Goal: Task Accomplishment & Management: Manage account settings

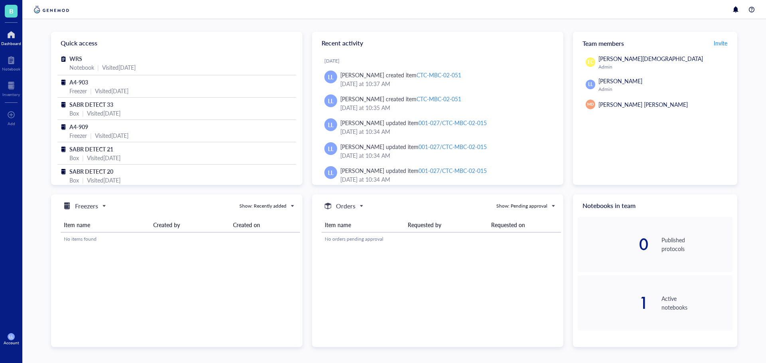
click at [17, 34] on div at bounding box center [11, 34] width 20 height 13
click at [12, 38] on div at bounding box center [11, 34] width 20 height 13
click at [15, 339] on div "LL Account" at bounding box center [11, 339] width 22 height 22
click at [67, 315] on link "Account settings" at bounding box center [56, 310] width 52 height 14
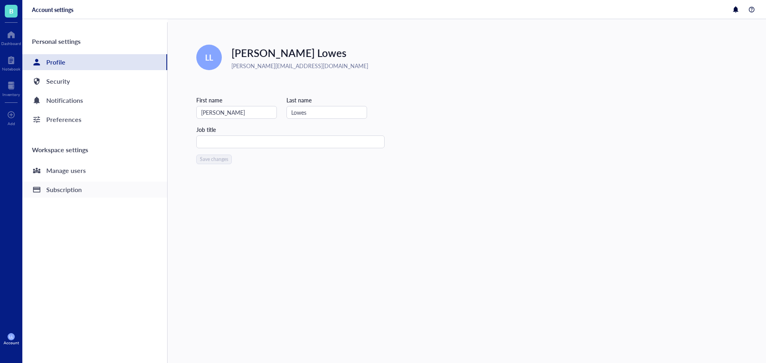
click at [80, 191] on div "Subscription" at bounding box center [64, 189] width 36 height 11
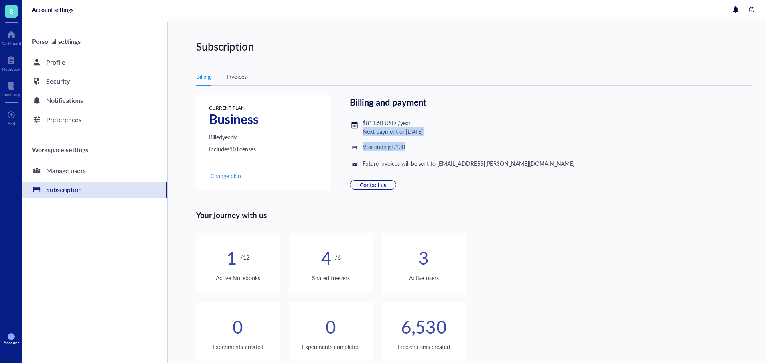
drag, startPoint x: 365, startPoint y: 132, endPoint x: 450, endPoint y: 148, distance: 87.3
click at [450, 148] on div "$813.60 USD / year Next payment on [DATE] Visa ending 0130 Future invoices will…" at bounding box center [462, 144] width 225 height 51
drag, startPoint x: 515, startPoint y: 165, endPoint x: 364, endPoint y: 164, distance: 150.8
click at [364, 164] on div "CURRENT PLAN Business Billed yearly Includes 10 licenses Change plan Billing an…" at bounding box center [473, 142] width 555 height 95
click at [472, 132] on div "$813.60 USD / year Next payment on [DATE]" at bounding box center [462, 128] width 225 height 18
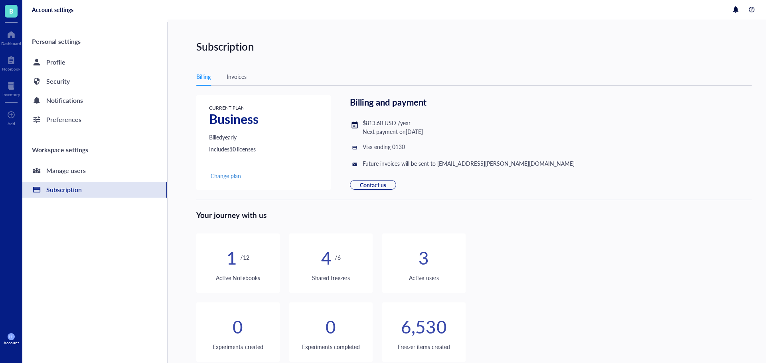
click at [223, 75] on div "Billing Invoices" at bounding box center [473, 77] width 555 height 18
click at [227, 76] on div "Billing Invoices" at bounding box center [473, 77] width 555 height 18
click at [234, 79] on div "Invoices" at bounding box center [237, 76] width 20 height 9
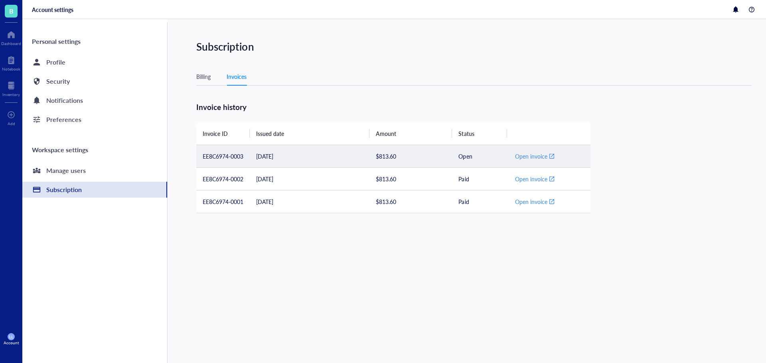
click at [277, 160] on td "[DATE]" at bounding box center [310, 156] width 120 height 23
click at [529, 159] on span "Open invoice" at bounding box center [531, 156] width 32 height 7
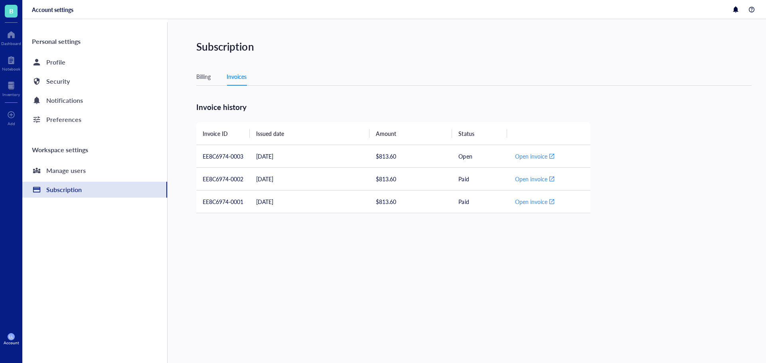
click at [210, 75] on div "Billing" at bounding box center [203, 76] width 14 height 9
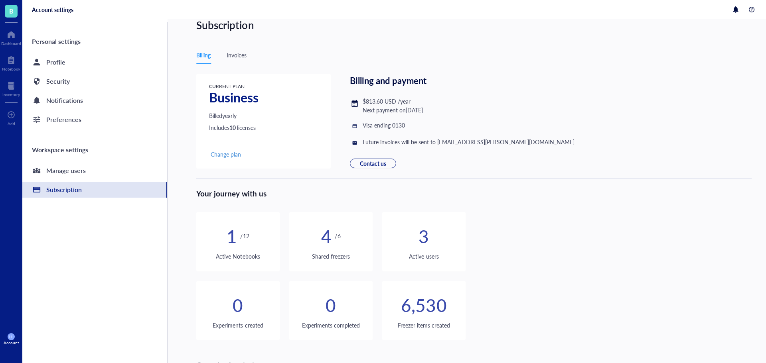
scroll to position [67, 0]
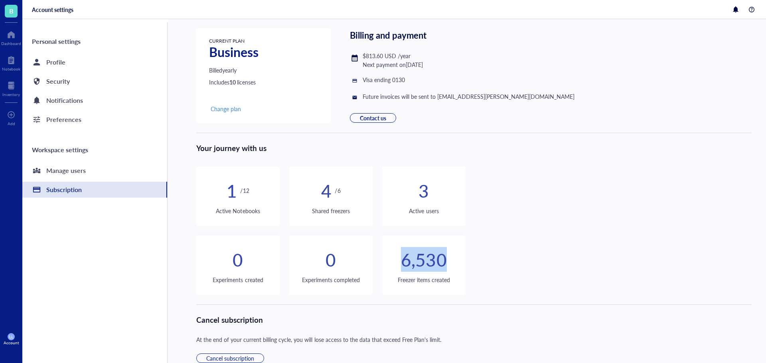
drag, startPoint x: 450, startPoint y: 261, endPoint x: 398, endPoint y: 261, distance: 52.3
click at [398, 261] on div "6,530" at bounding box center [423, 260] width 83 height 22
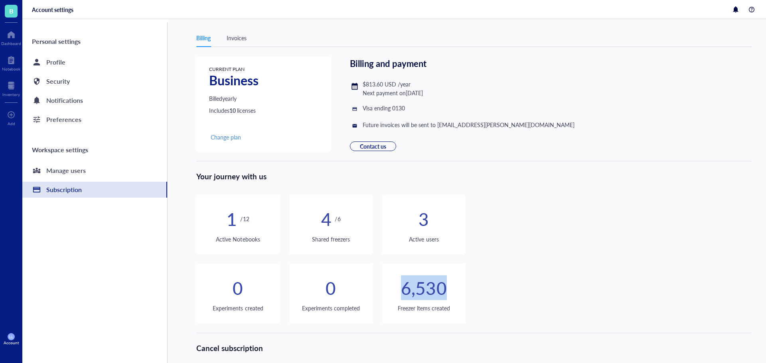
scroll to position [0, 0]
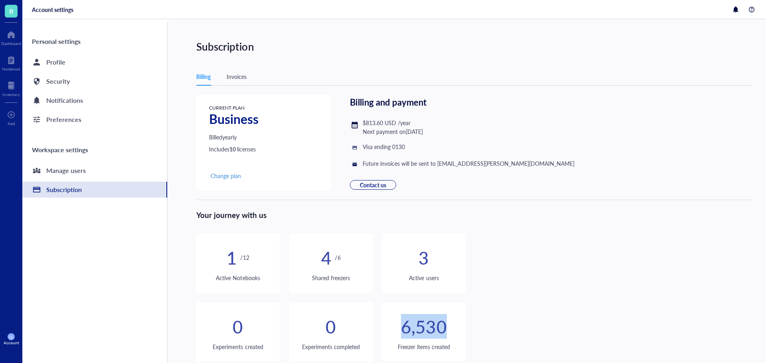
drag, startPoint x: 455, startPoint y: 130, endPoint x: 364, endPoint y: 122, distance: 91.0
click at [364, 122] on div "$813.60 USD / year Next payment on October 03, 2026" at bounding box center [462, 128] width 225 height 18
click at [489, 133] on div "$813.60 USD / year Next payment on October 03, 2026" at bounding box center [462, 128] width 225 height 18
